Goal: Obtain resource: Download file/media

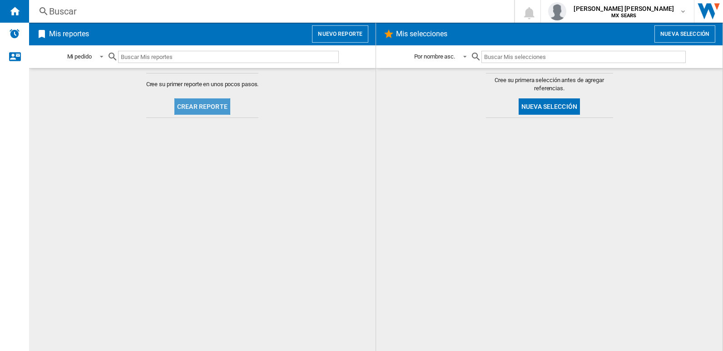
click at [209, 102] on button "Crear reporte" at bounding box center [202, 106] width 56 height 16
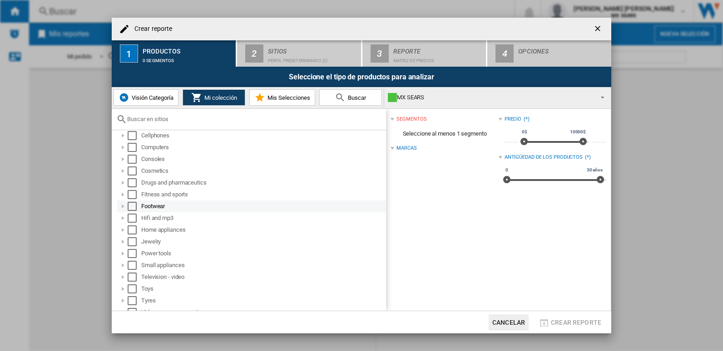
scroll to position [48, 0]
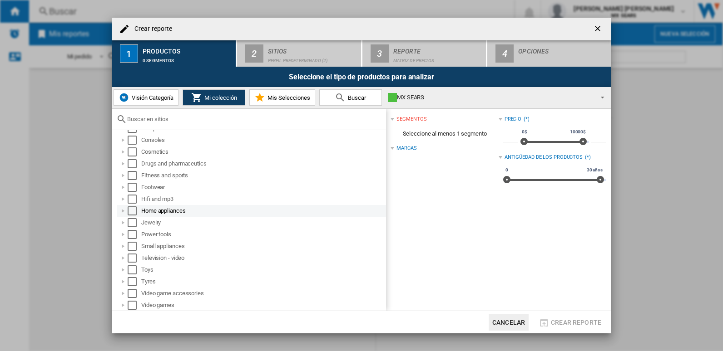
click at [123, 210] on div at bounding box center [122, 211] width 9 height 9
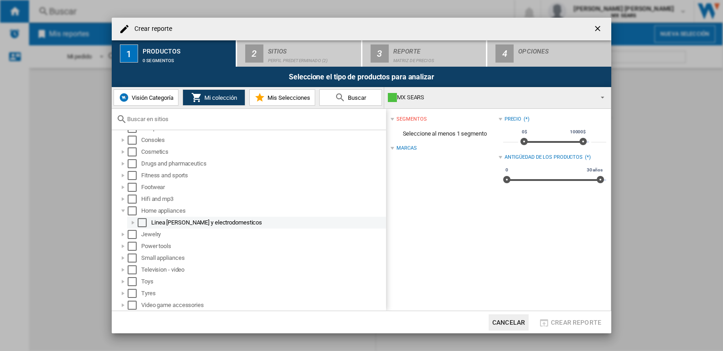
click at [133, 222] on div at bounding box center [132, 222] width 9 height 9
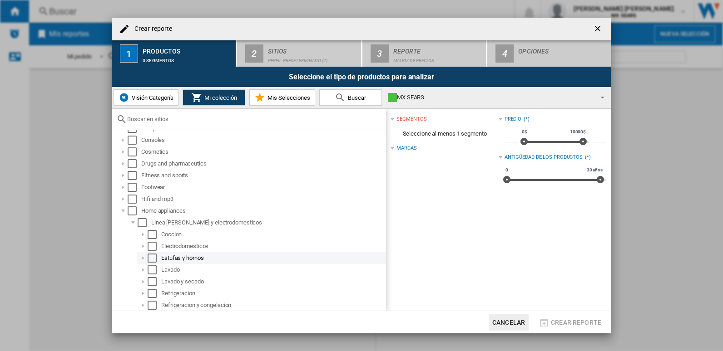
scroll to position [93, 0]
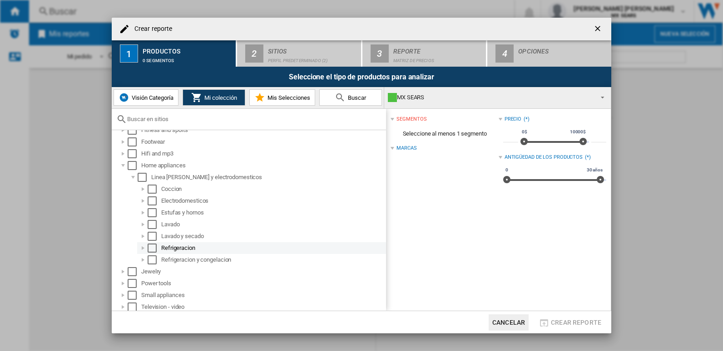
click at [156, 248] on div "Select" at bounding box center [152, 248] width 9 height 9
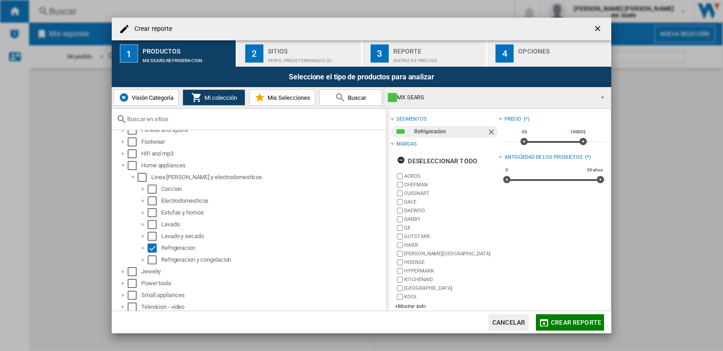
click at [577, 324] on span "Crear reporte" at bounding box center [576, 322] width 50 height 7
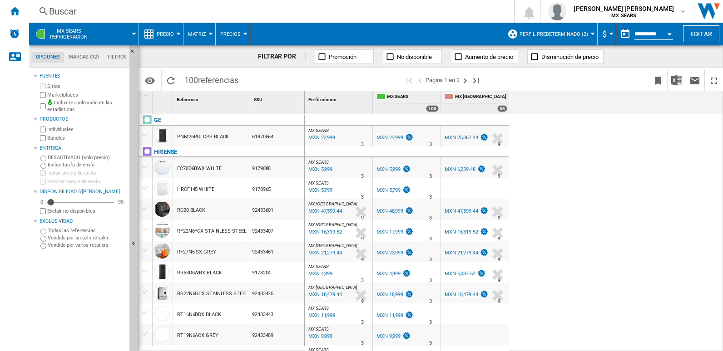
click at [607, 31] on button "$" at bounding box center [606, 34] width 9 height 23
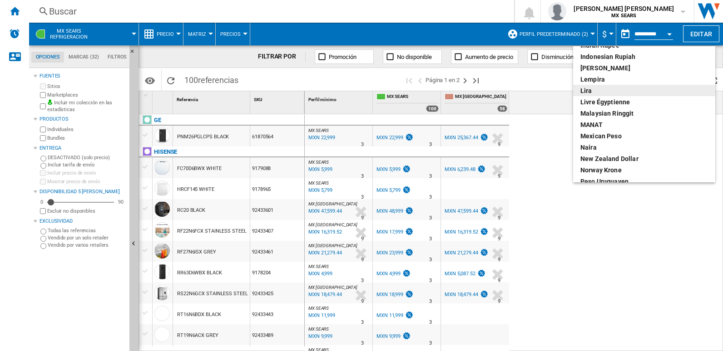
scroll to position [227, 0]
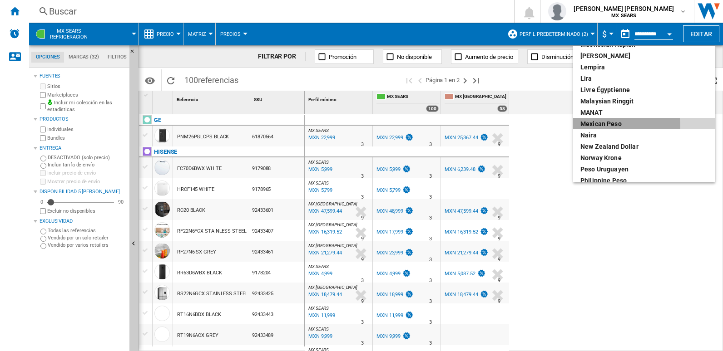
click at [617, 126] on div "Mexican peso" at bounding box center [644, 123] width 128 height 9
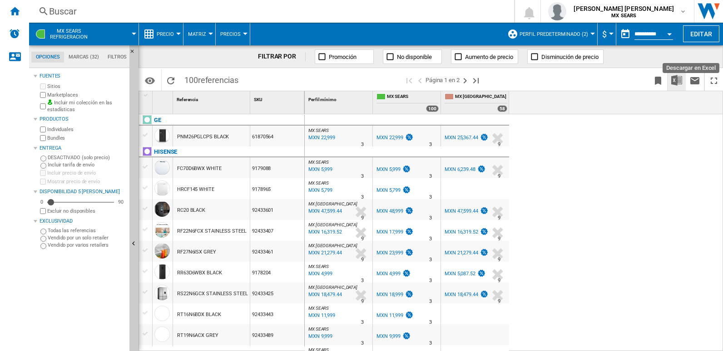
click at [678, 81] on img "Descargar en Excel" at bounding box center [676, 80] width 11 height 11
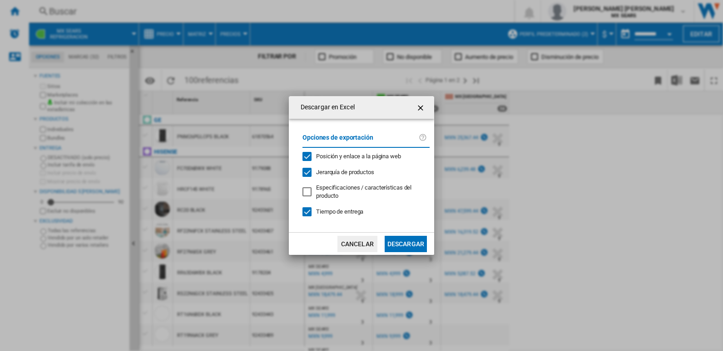
click at [412, 246] on button "Descargar" at bounding box center [405, 244] width 42 height 16
